Goal: Transaction & Acquisition: Subscribe to service/newsletter

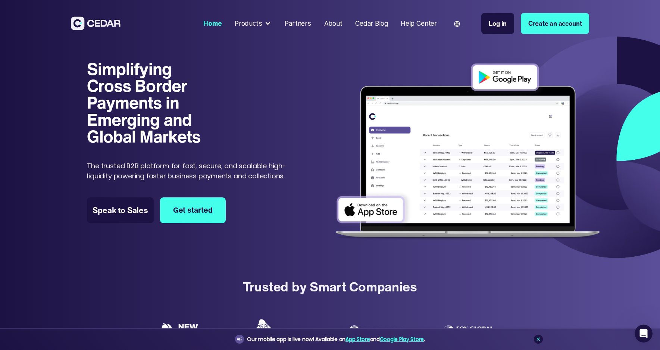
click at [506, 76] on img at bounding box center [467, 152] width 275 height 188
click at [410, 45] on div "Home Products Send Receive Cards Partners About Cedar Blog Help Center Language…" at bounding box center [330, 23] width 660 height 47
click at [416, 26] on div "Help Center" at bounding box center [419, 24] width 36 height 10
click at [335, 24] on div "About" at bounding box center [333, 24] width 18 height 10
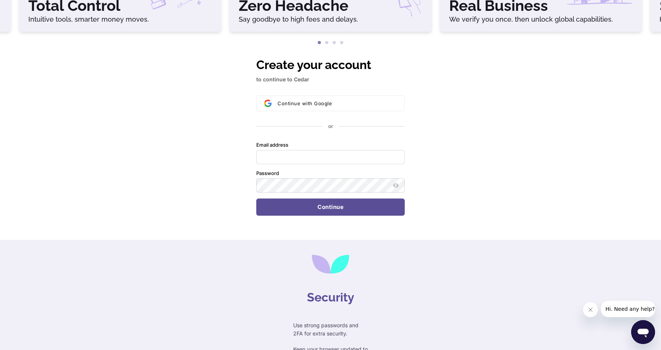
scroll to position [163, 0]
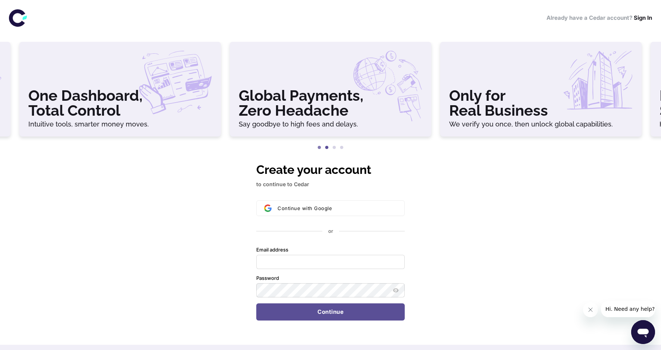
click at [326, 148] on button "2" at bounding box center [326, 147] width 7 height 7
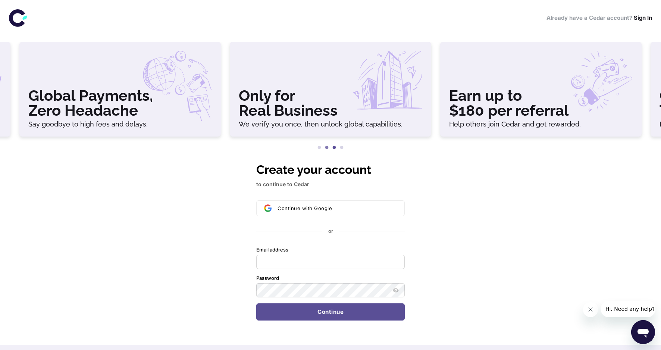
click at [332, 147] on button "3" at bounding box center [334, 147] width 7 height 7
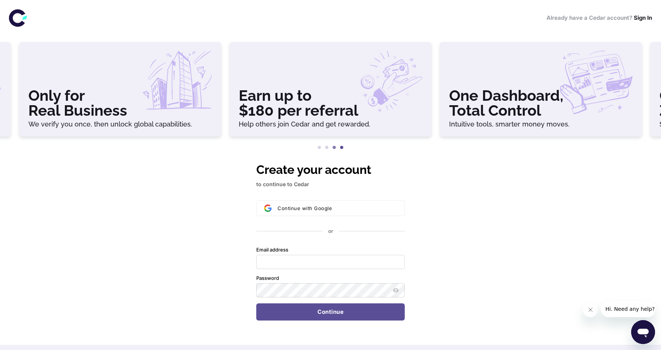
click at [342, 146] on button "4" at bounding box center [341, 147] width 7 height 7
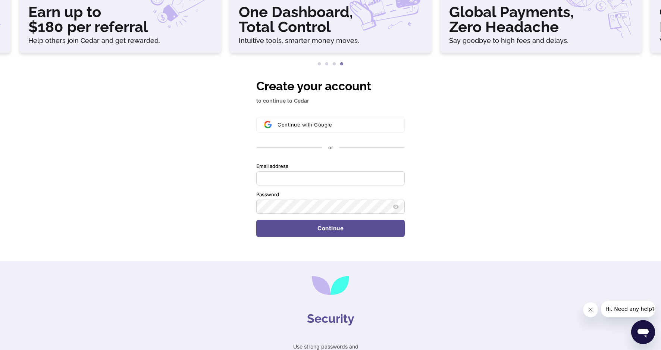
scroll to position [163, 0]
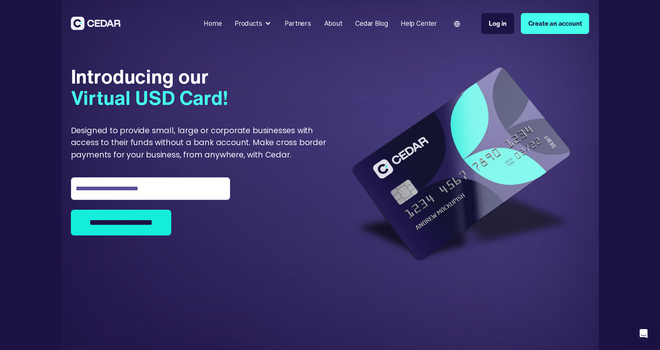
click at [377, 24] on div "Cedar Blog" at bounding box center [371, 24] width 32 height 10
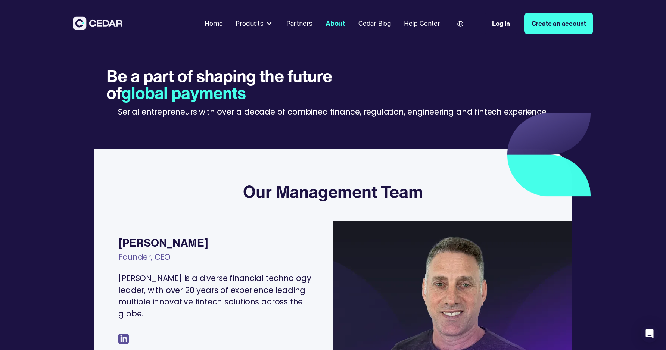
click at [254, 23] on div "Products" at bounding box center [249, 24] width 28 height 10
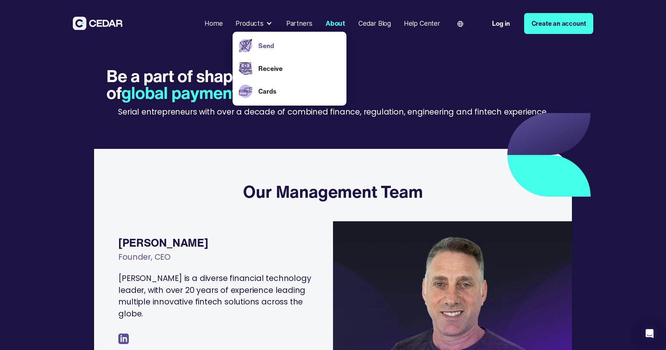
click at [272, 44] on link "Send" at bounding box center [298, 46] width 81 height 10
click at [272, 66] on link "Receive" at bounding box center [298, 69] width 81 height 10
click at [436, 63] on div "Be a part of shaping the future of global payments Serial entrepreneurs with ov…" at bounding box center [332, 96] width 599 height 94
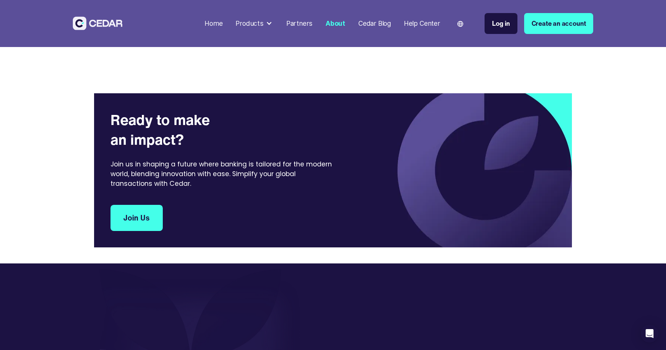
scroll to position [2039, 0]
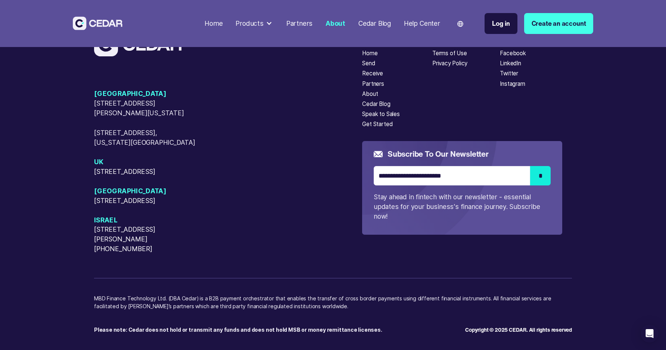
click at [515, 78] on div "Twitter" at bounding box center [509, 73] width 18 height 9
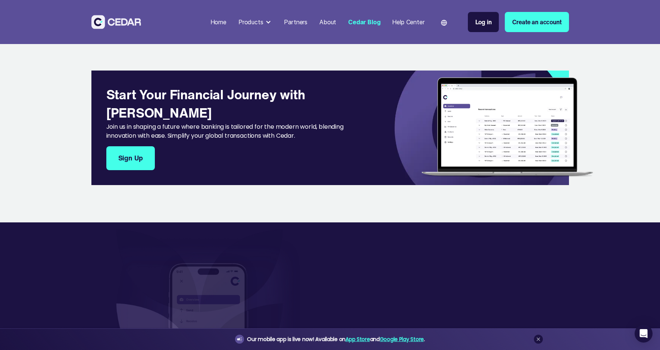
scroll to position [779, 0]
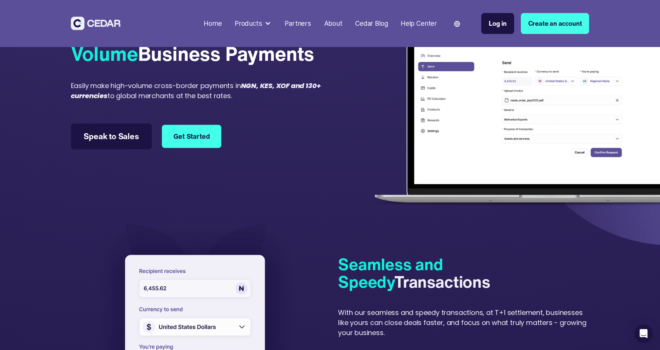
scroll to position [408, 0]
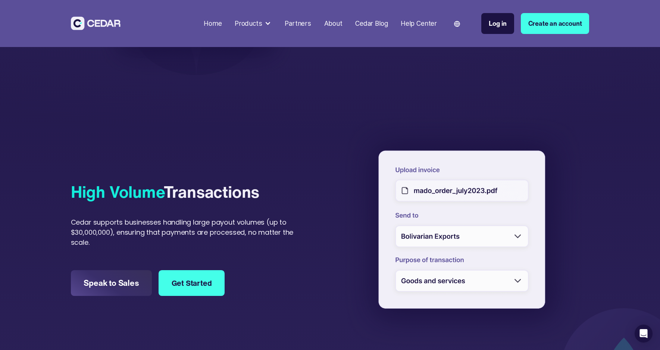
click at [435, 235] on div at bounding box center [463, 231] width 251 height 245
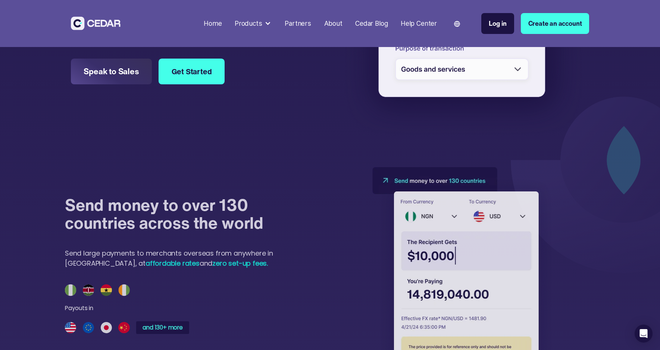
scroll to position [714, 0]
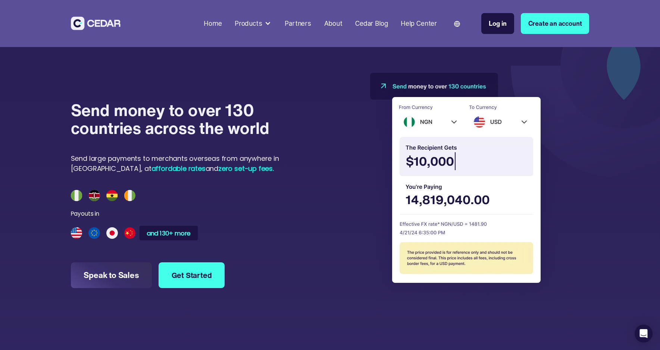
click at [165, 234] on div "and 130+ more" at bounding box center [169, 233] width 44 height 6
click at [166, 235] on div "and 130+ more" at bounding box center [169, 233] width 44 height 6
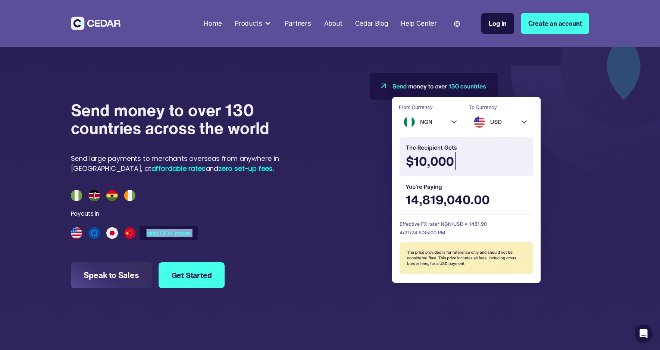
click at [166, 235] on div "and 130+ more" at bounding box center [169, 233] width 44 height 6
click at [260, 232] on div "Send money to over 130 countries across the world Send large payments to mercha…" at bounding box center [182, 195] width 223 height 229
click at [188, 275] on link "Get Started" at bounding box center [192, 275] width 60 height 24
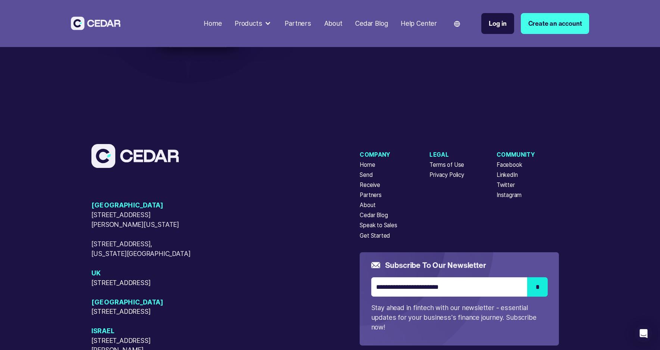
scroll to position [2273, 0]
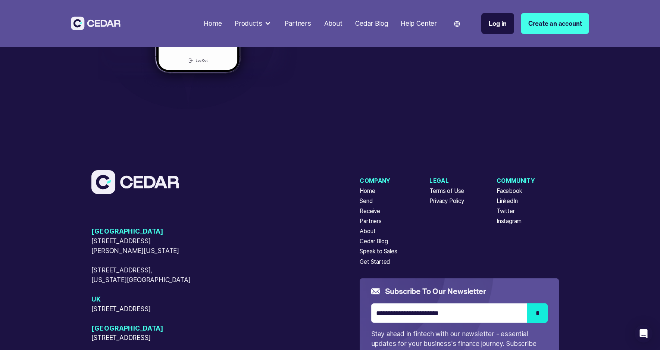
click at [368, 226] on div "Partners" at bounding box center [371, 221] width 22 height 9
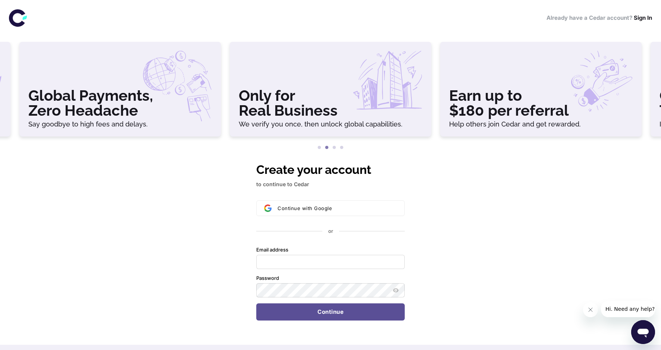
click at [122, 249] on div "Create your account to continue to Cedar Continue with Google or Email address …" at bounding box center [330, 252] width 661 height 184
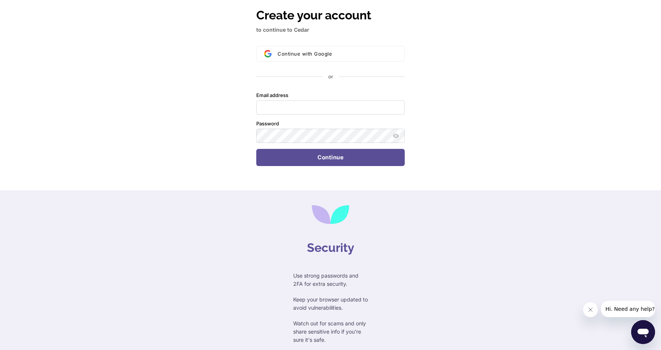
scroll to position [163, 0]
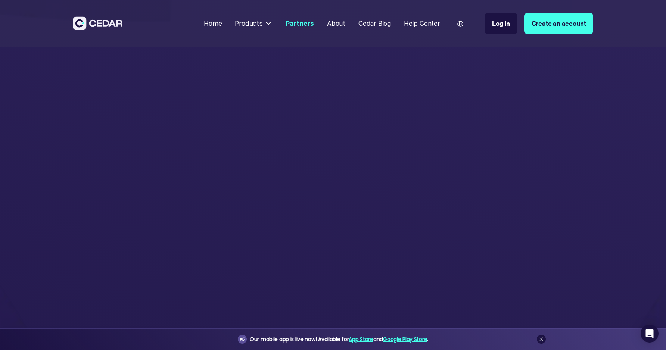
scroll to position [1108, 0]
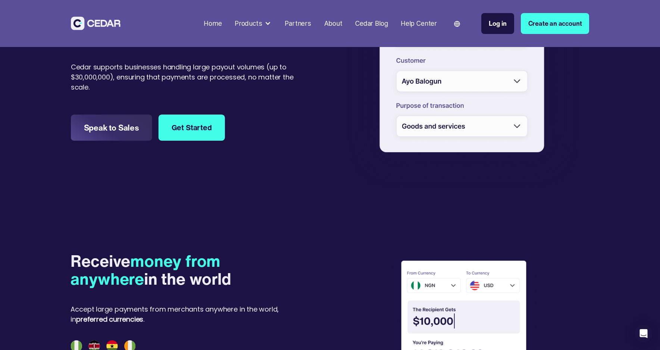
scroll to position [1751, 0]
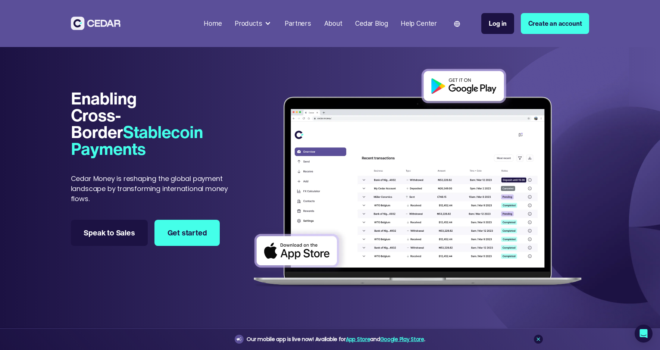
scroll to position [304, 0]
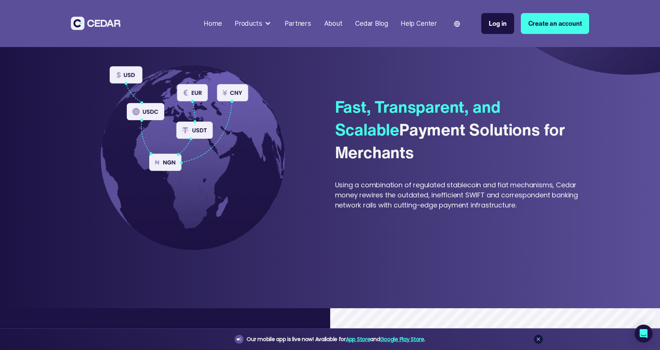
click at [350, 119] on span "Fast, Transparent, and Scalable" at bounding box center [418, 118] width 166 height 47
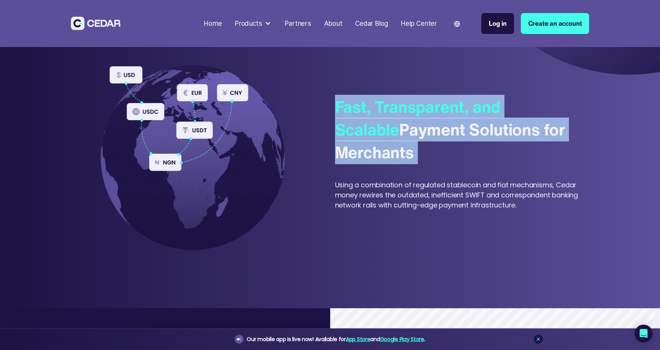
click at [350, 119] on span "Fast, Transparent, and Scalable" at bounding box center [418, 118] width 166 height 47
